Goal: Task Accomplishment & Management: Use online tool/utility

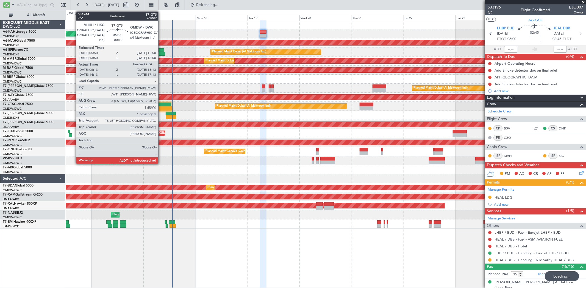
scroll to position [61, 0]
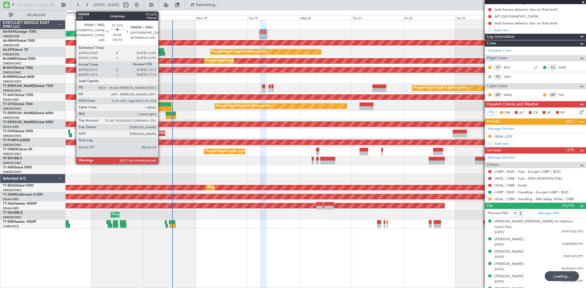
click at [161, 107] on div at bounding box center [164, 108] width 15 height 4
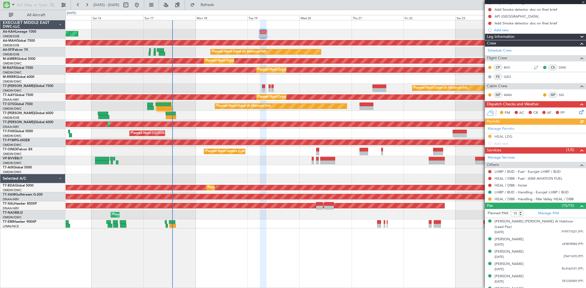
type input "+00:10"
type input "06:23"
type input "1"
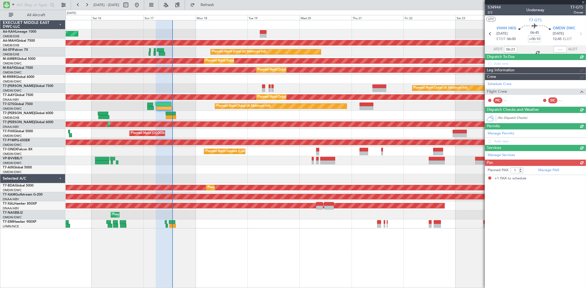
scroll to position [0, 0]
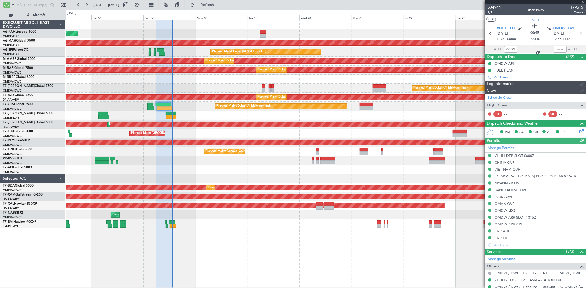
type input "[PERSON_NAME] ([PERSON_NAME])"
type input "7026"
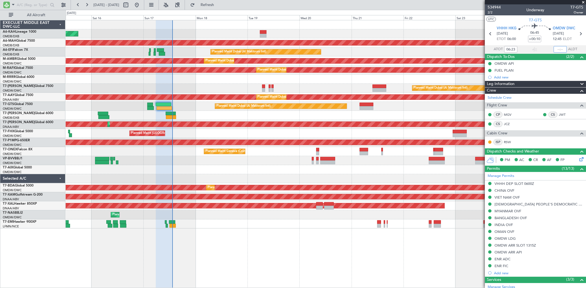
click at [557, 48] on input "text" at bounding box center [560, 49] width 13 height 7
type input "13:18"
click at [582, 2] on span at bounding box center [583, 2] width 5 height 5
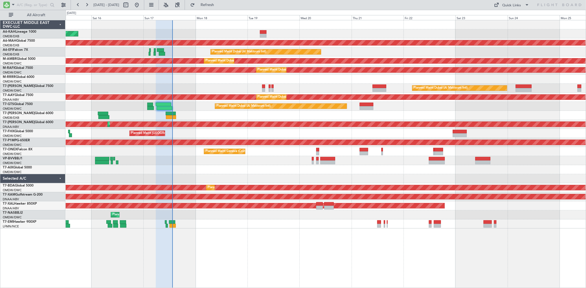
type input "0"
